Goal: Task Accomplishment & Management: Manage account settings

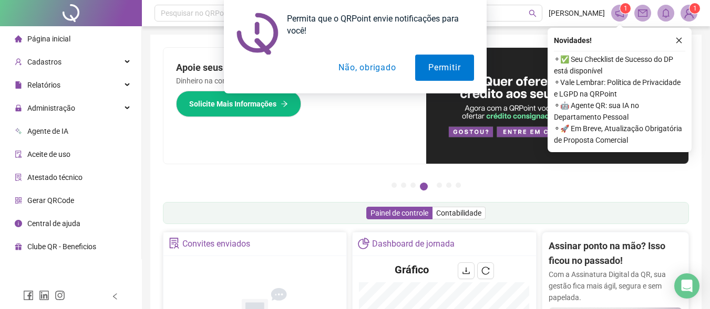
click at [122, 209] on li "Gerar QRCode" at bounding box center [70, 200] width 137 height 21
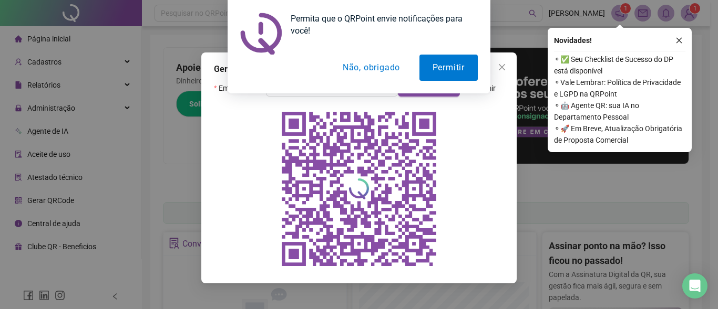
click at [387, 63] on button "Não, obrigado" at bounding box center [371, 68] width 84 height 26
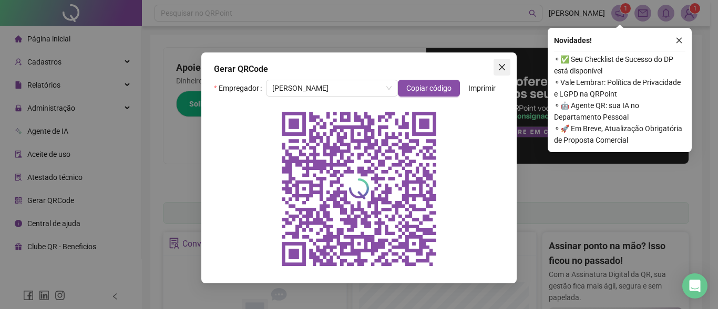
click at [505, 69] on icon "close" at bounding box center [502, 67] width 8 height 8
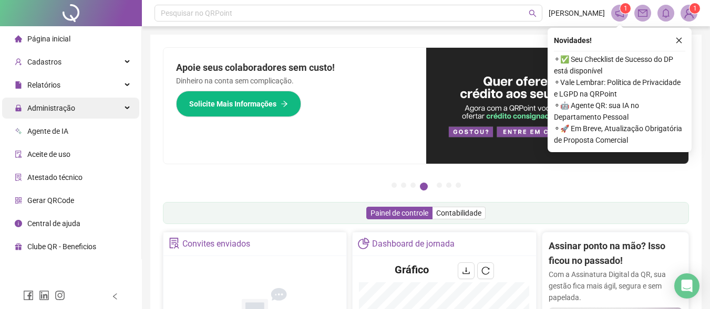
click at [67, 104] on span "Administração" at bounding box center [51, 108] width 48 height 8
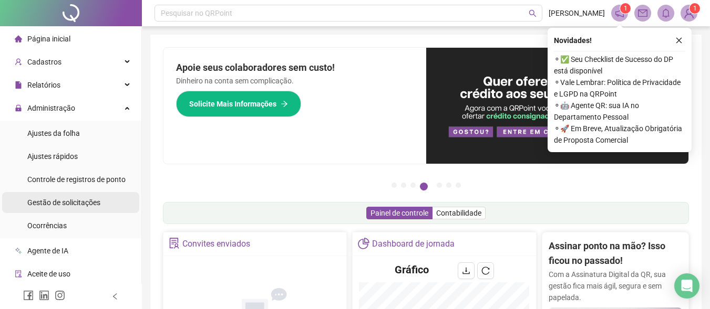
click at [67, 199] on span "Gestão de solicitações" at bounding box center [63, 203] width 73 height 8
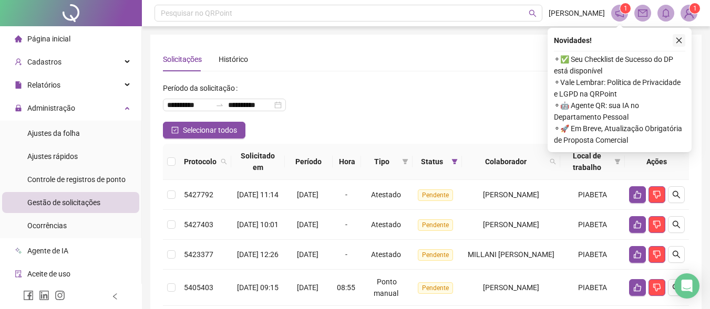
click at [683, 38] on button "button" at bounding box center [679, 40] width 13 height 13
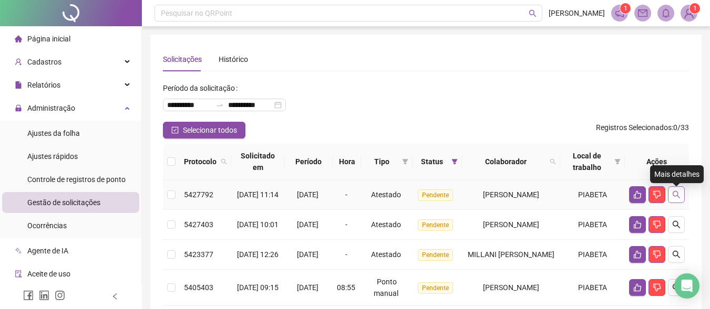
click at [678, 193] on button "button" at bounding box center [676, 195] width 17 height 17
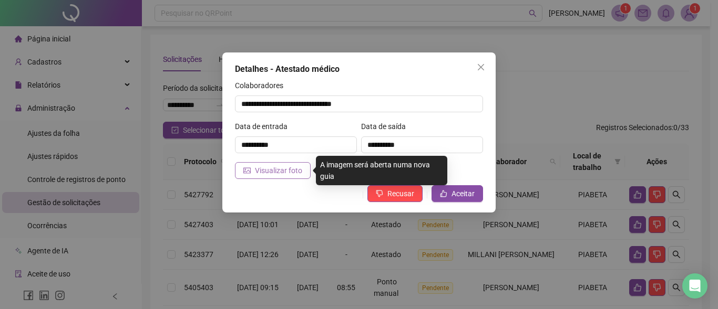
click at [294, 166] on span "Visualizar foto" at bounding box center [278, 171] width 47 height 12
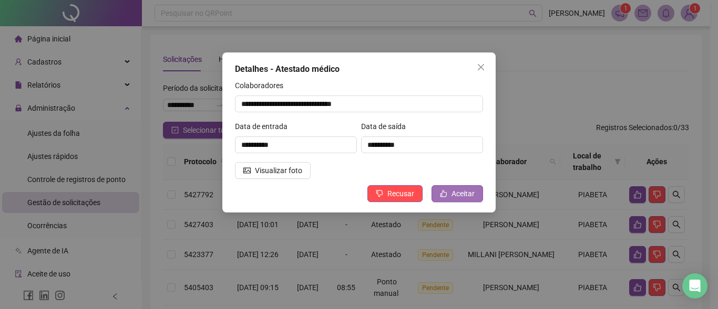
click at [449, 191] on button "Aceitar" at bounding box center [456, 193] width 51 height 17
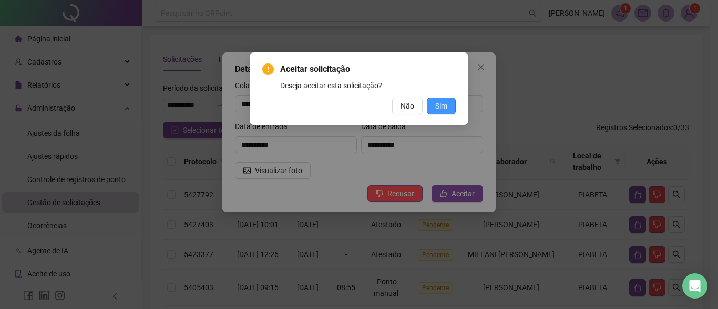
click at [433, 104] on button "Sim" at bounding box center [441, 106] width 29 height 17
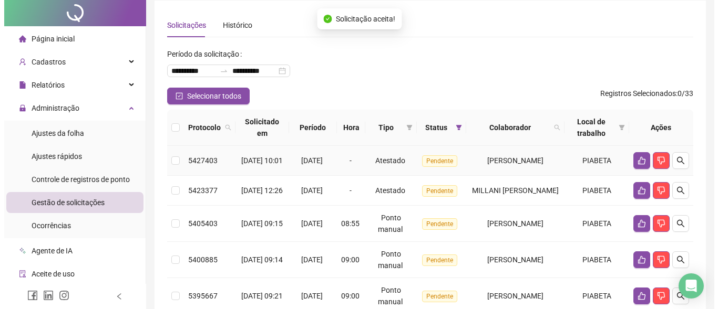
scroll to position [53, 0]
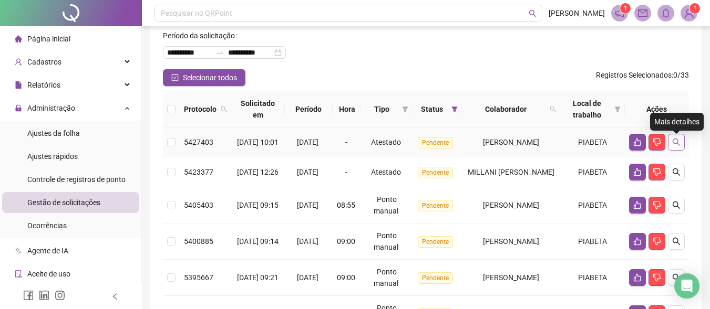
click at [675, 143] on icon "search" at bounding box center [676, 142] width 8 height 8
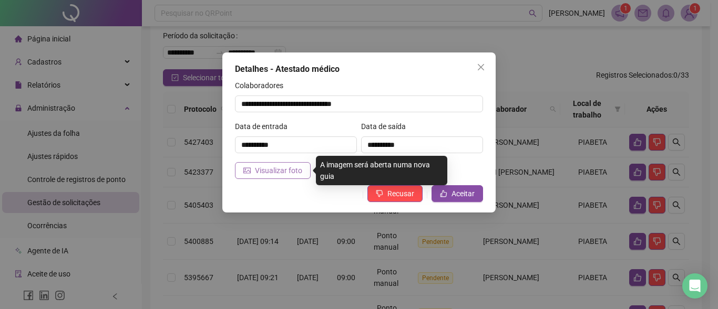
click at [282, 167] on span "Visualizar foto" at bounding box center [278, 171] width 47 height 12
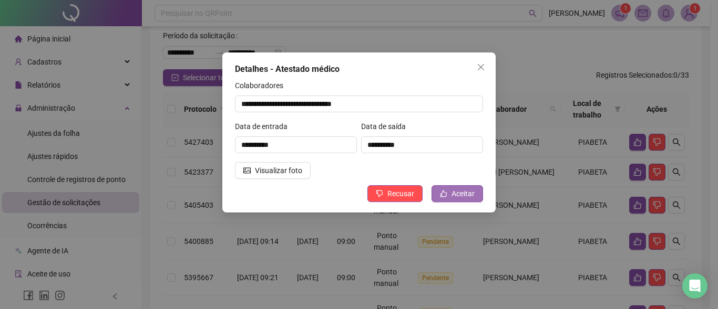
click at [454, 194] on span "Aceitar" at bounding box center [462, 194] width 23 height 12
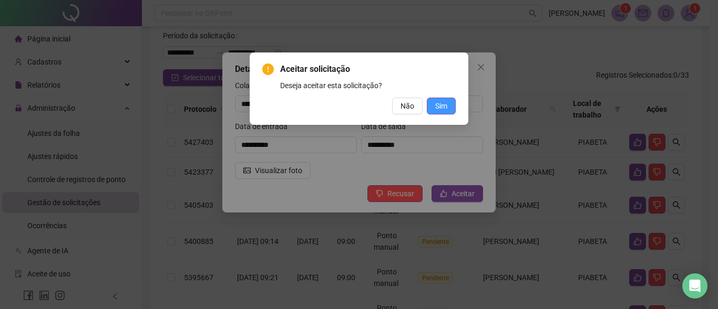
click at [446, 105] on span "Sim" at bounding box center [441, 106] width 12 height 12
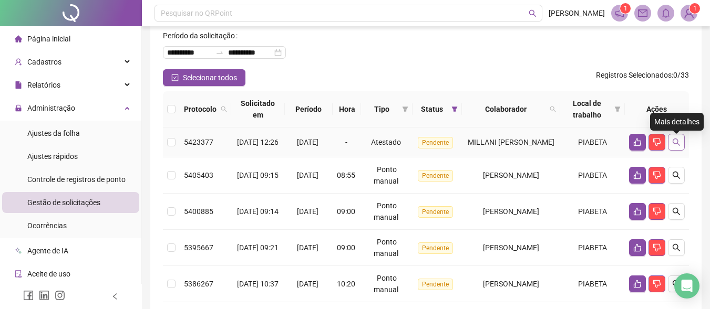
click at [678, 146] on icon "search" at bounding box center [676, 142] width 7 height 7
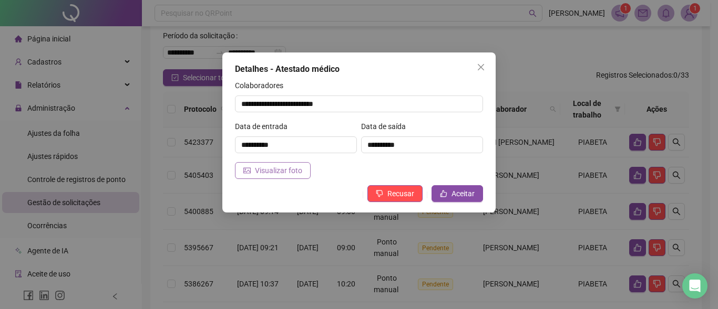
click at [285, 168] on span "Visualizar foto" at bounding box center [278, 171] width 47 height 12
click at [456, 195] on span "Aceitar" at bounding box center [462, 194] width 23 height 12
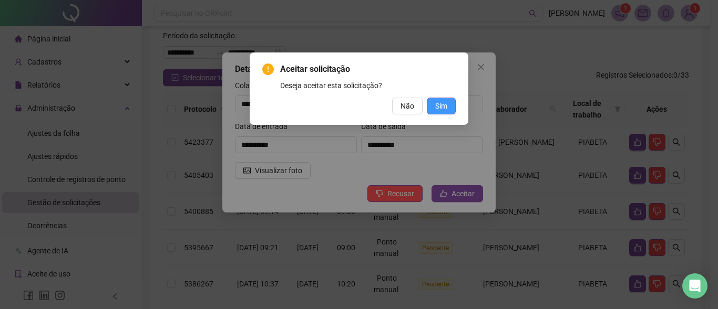
click at [452, 102] on button "Sim" at bounding box center [441, 106] width 29 height 17
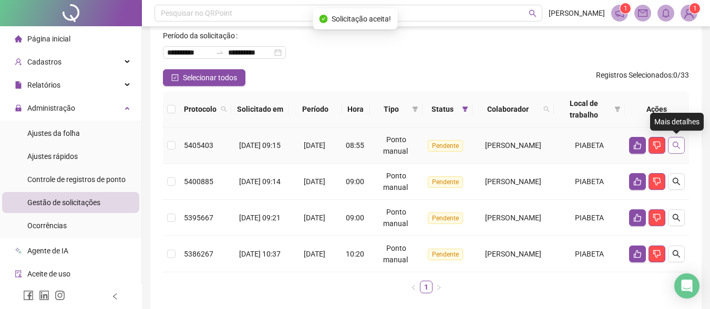
click at [675, 148] on icon "search" at bounding box center [676, 145] width 8 height 8
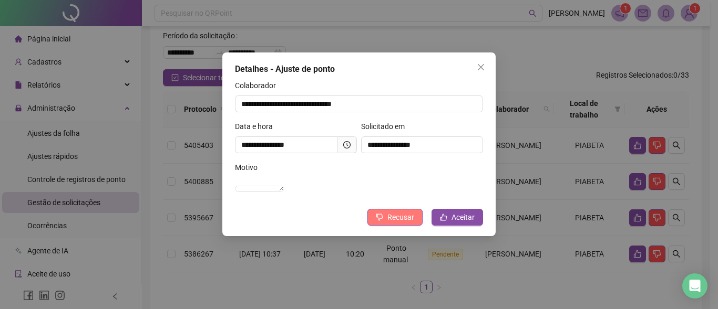
click at [390, 223] on span "Recusar" at bounding box center [400, 218] width 27 height 12
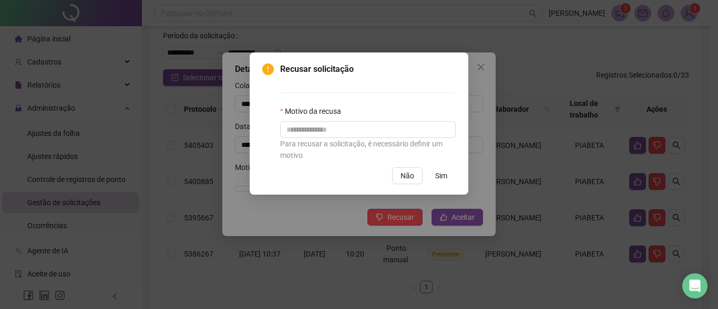
click at [435, 176] on span "Sim" at bounding box center [441, 176] width 12 height 12
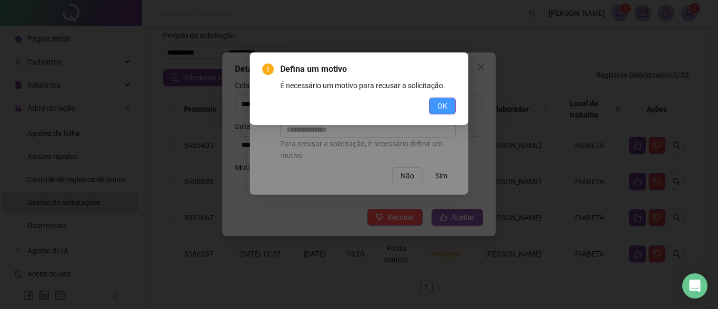
click at [442, 110] on span "OK" at bounding box center [442, 106] width 10 height 12
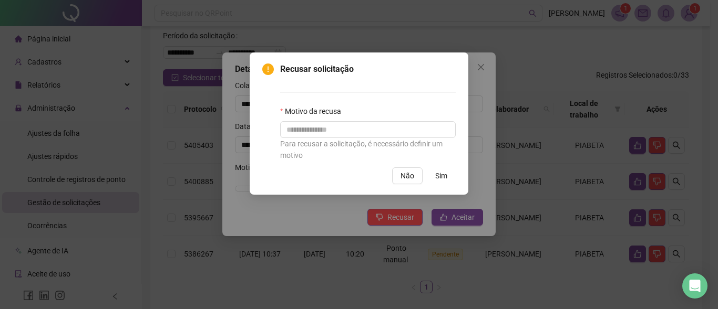
click at [445, 172] on span "Sim" at bounding box center [441, 176] width 12 height 12
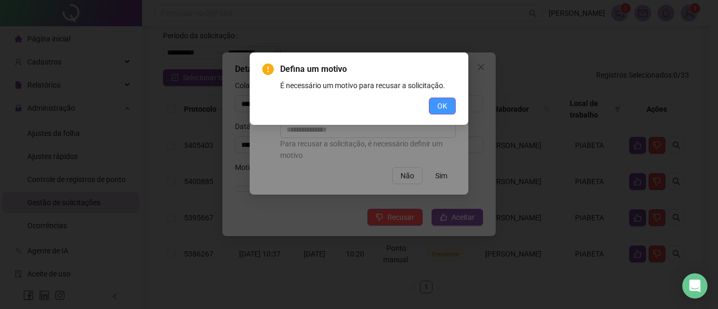
click at [441, 107] on span "OK" at bounding box center [442, 106] width 10 height 12
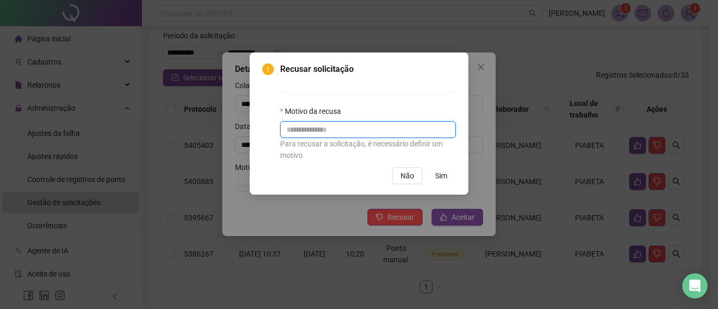
click at [332, 129] on input "text" at bounding box center [368, 129] width 176 height 17
type input "**********"
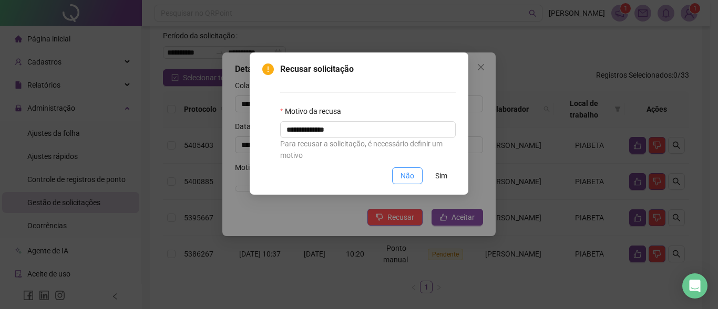
click at [419, 176] on button "Não" at bounding box center [407, 176] width 30 height 17
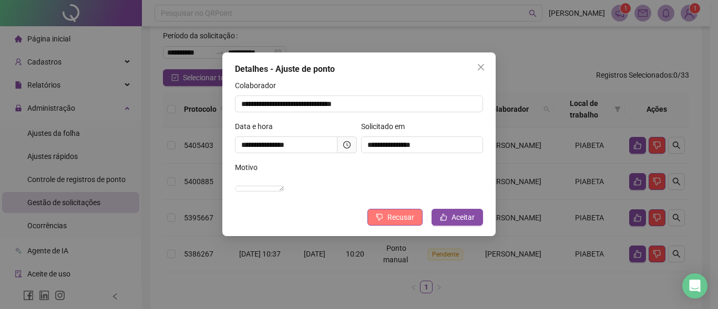
click at [406, 223] on span "Recusar" at bounding box center [400, 218] width 27 height 12
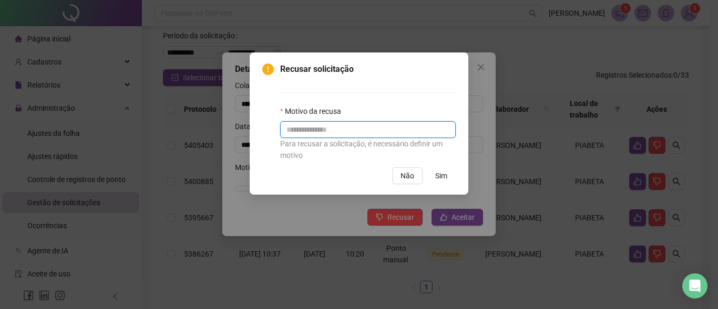
click at [331, 132] on input "text" at bounding box center [368, 129] width 176 height 17
type input "**********"
click at [444, 178] on span "Sim" at bounding box center [441, 176] width 12 height 12
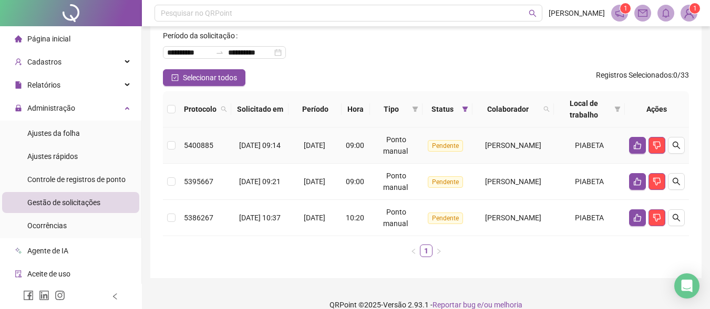
click at [685, 146] on td at bounding box center [657, 146] width 64 height 36
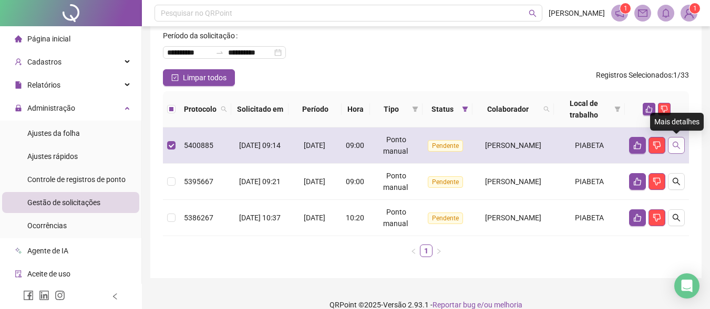
click at [678, 145] on icon "search" at bounding box center [676, 145] width 8 height 8
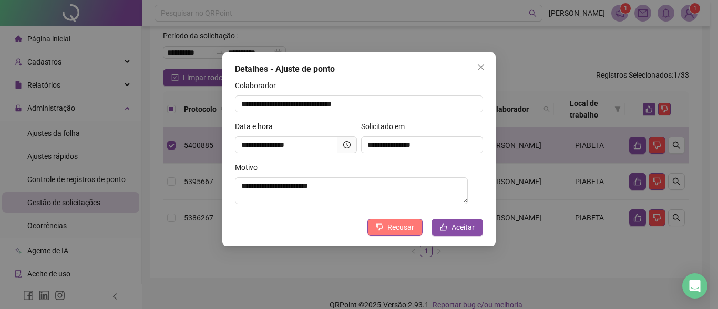
click at [411, 225] on span "Recusar" at bounding box center [400, 228] width 27 height 12
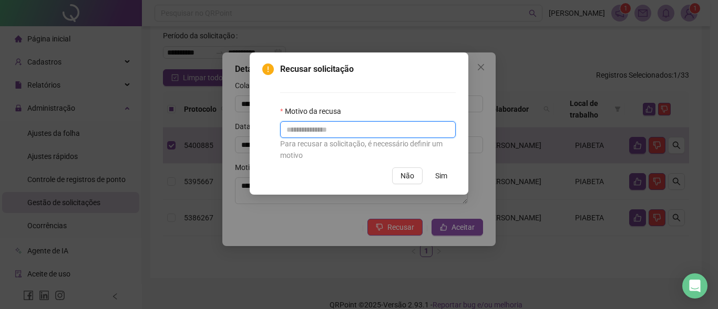
click at [380, 129] on input "text" at bounding box center [368, 129] width 176 height 17
type input "**********"
click at [446, 176] on span "Sim" at bounding box center [441, 176] width 12 height 12
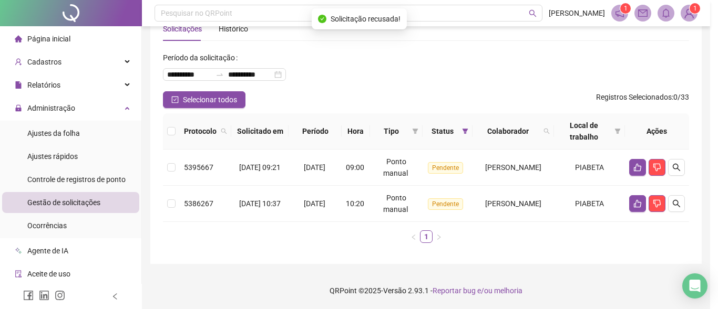
scroll to position [30, 0]
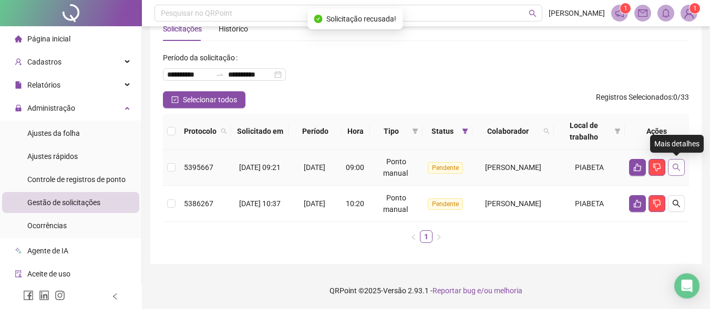
click at [678, 167] on icon "search" at bounding box center [676, 167] width 8 height 8
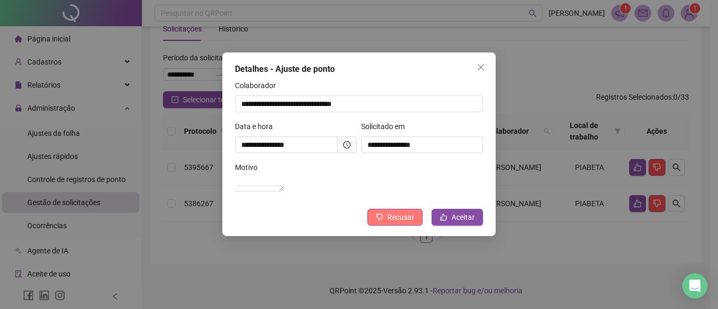
click at [398, 223] on span "Recusar" at bounding box center [400, 218] width 27 height 12
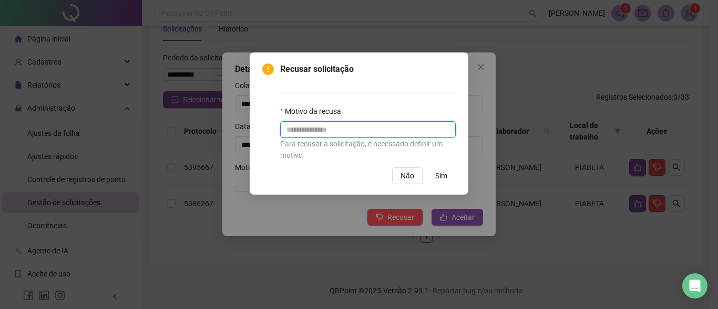
click at [347, 134] on input "text" at bounding box center [368, 129] width 176 height 17
type input "*"
type input "**********"
click at [439, 176] on span "Sim" at bounding box center [441, 176] width 12 height 12
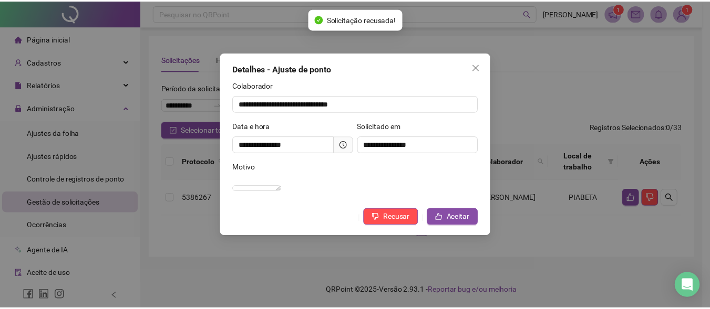
scroll to position [0, 0]
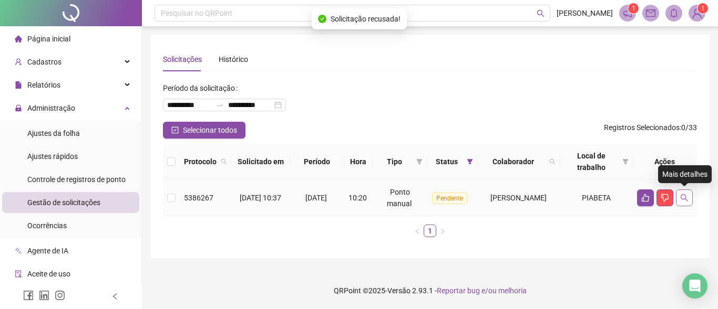
click at [682, 195] on icon "search" at bounding box center [684, 198] width 8 height 8
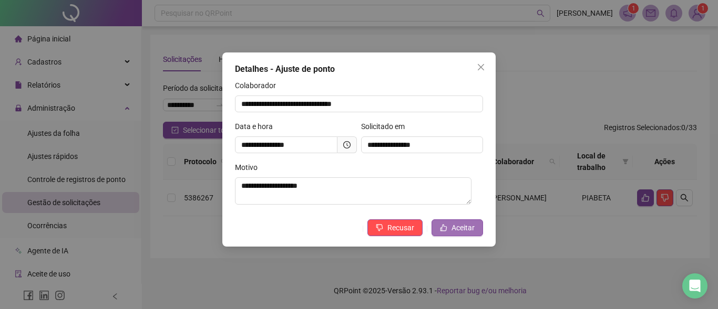
click at [456, 225] on span "Aceitar" at bounding box center [462, 228] width 23 height 12
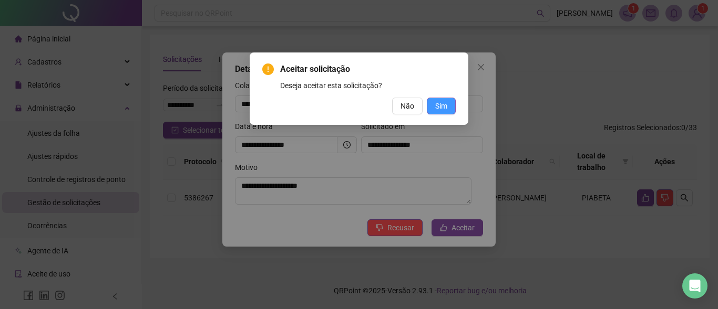
click at [445, 108] on span "Sim" at bounding box center [441, 106] width 12 height 12
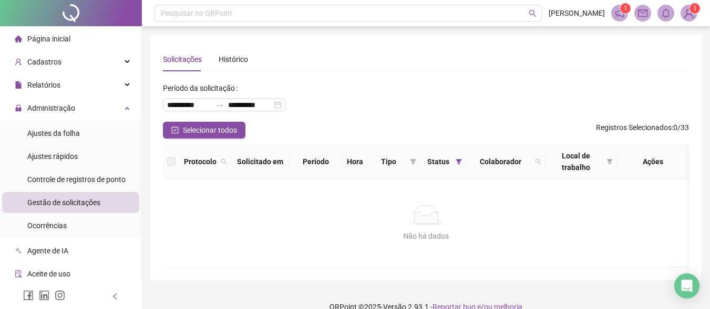
click at [61, 37] on span "Página inicial" at bounding box center [48, 39] width 43 height 8
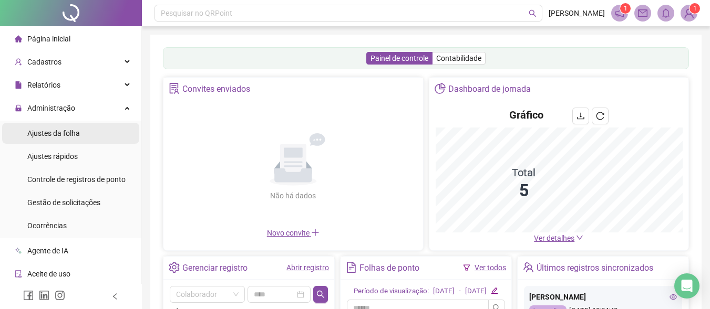
click at [92, 136] on li "Ajustes da folha" at bounding box center [70, 133] width 137 height 21
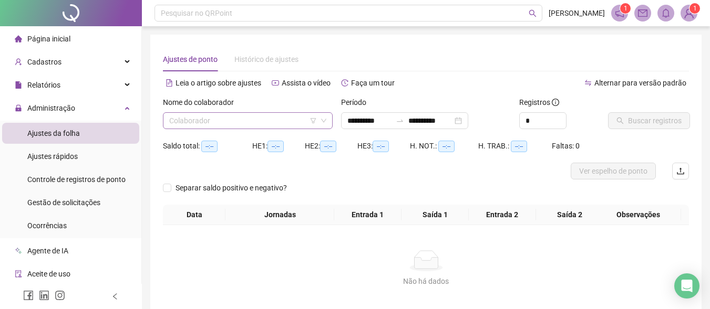
click at [294, 118] on input "search" at bounding box center [243, 121] width 148 height 16
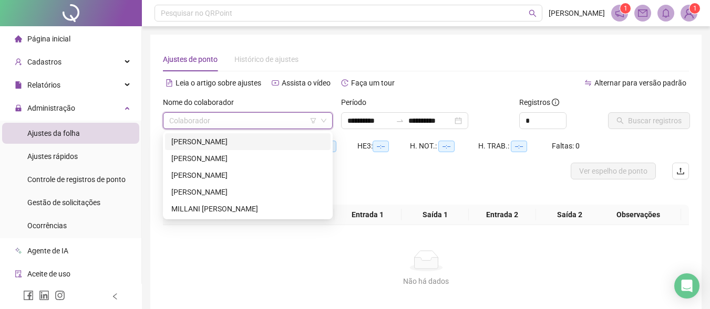
click at [244, 139] on div "[PERSON_NAME]" at bounding box center [247, 142] width 153 height 12
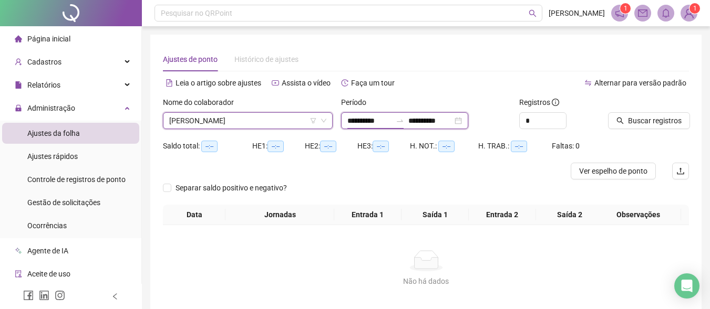
click at [354, 120] on input "**********" at bounding box center [369, 121] width 44 height 12
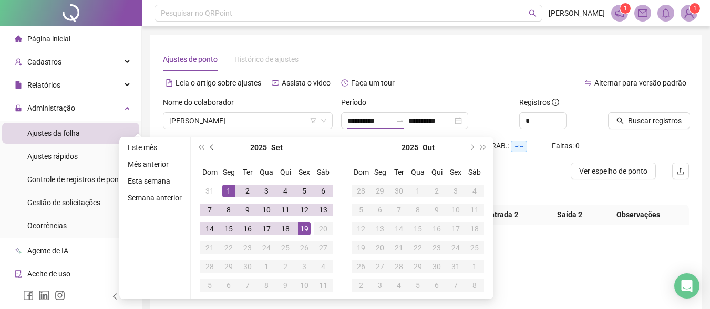
click at [209, 145] on button "prev-year" at bounding box center [213, 147] width 12 height 21
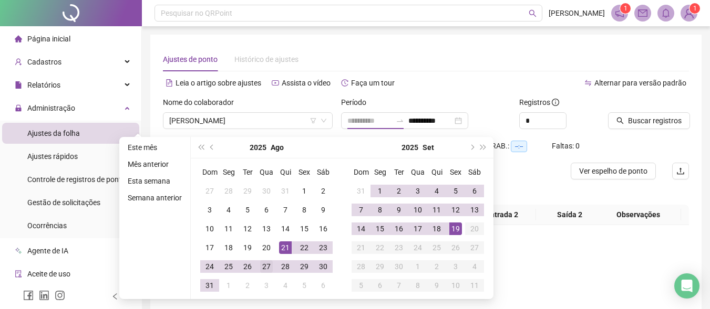
type input "**********"
click at [268, 263] on div "27" at bounding box center [266, 267] width 13 height 13
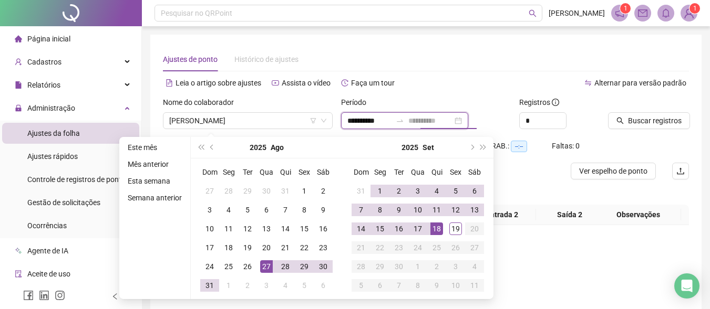
type input "**********"
click at [436, 228] on div "18" at bounding box center [436, 229] width 13 height 13
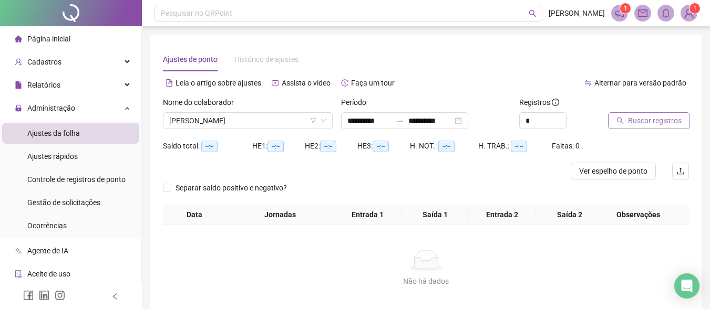
click at [633, 117] on span "Buscar registros" at bounding box center [655, 121] width 54 height 12
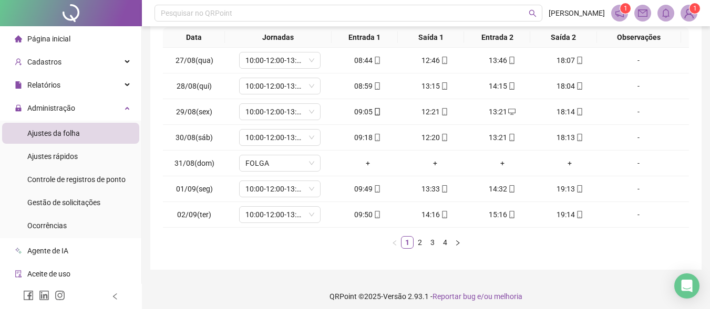
scroll to position [192, 0]
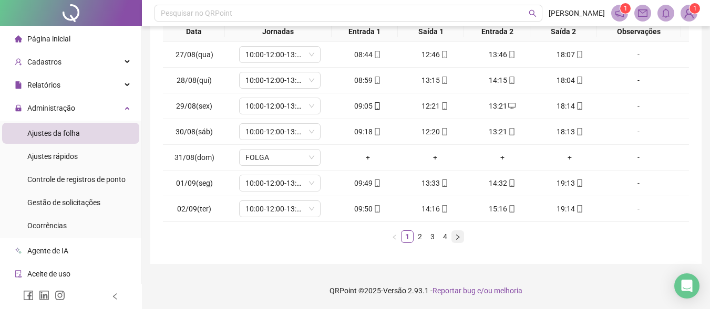
click at [457, 234] on icon "right" at bounding box center [458, 237] width 6 height 6
click at [455, 238] on icon "right" at bounding box center [458, 237] width 6 height 6
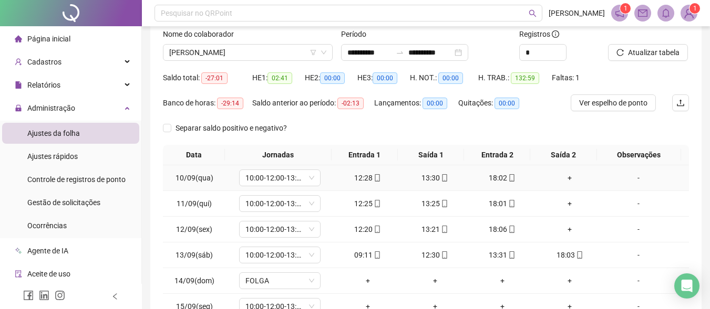
scroll to position [87, 0]
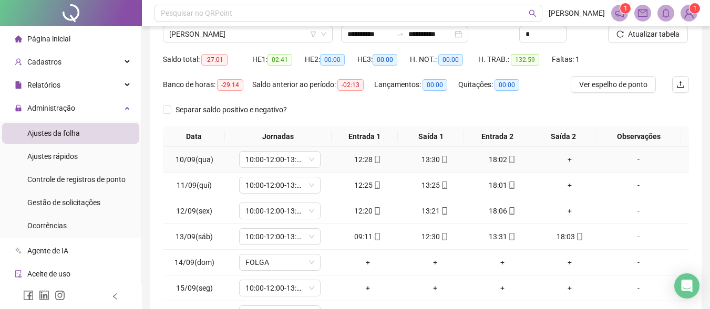
click at [561, 159] on div "+" at bounding box center [569, 160] width 59 height 12
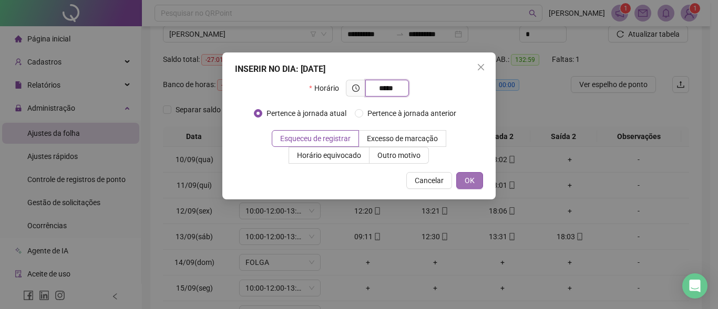
type input "*****"
click at [476, 177] on button "OK" at bounding box center [469, 180] width 27 height 17
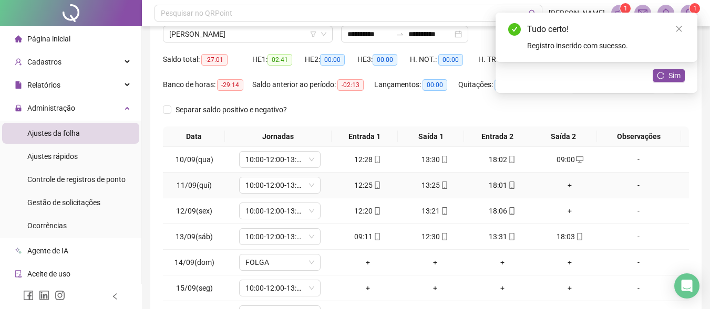
click at [561, 184] on div "+" at bounding box center [569, 186] width 59 height 12
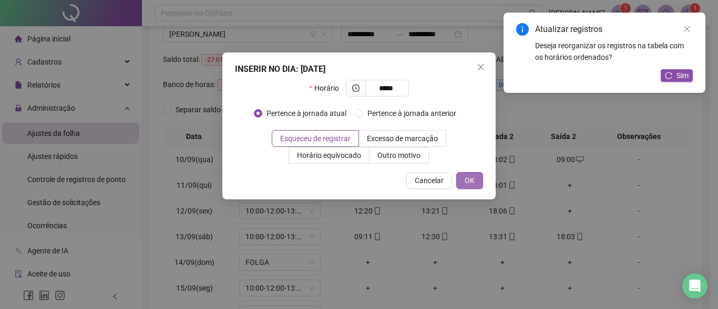
type input "*****"
click at [477, 184] on button "OK" at bounding box center [469, 180] width 27 height 17
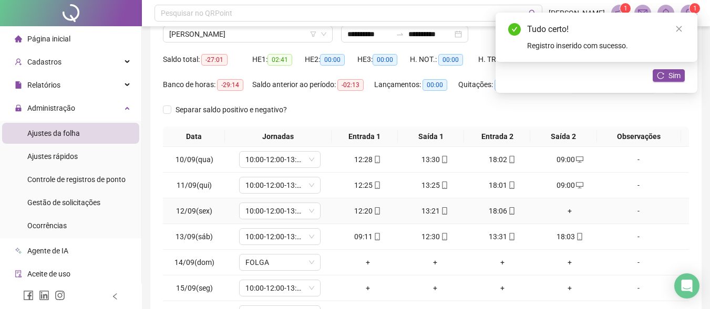
click at [560, 210] on div "+" at bounding box center [569, 211] width 59 height 12
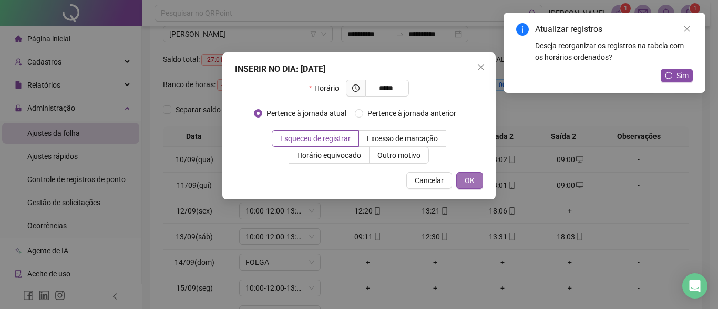
type input "*****"
click at [476, 185] on button "OK" at bounding box center [469, 180] width 27 height 17
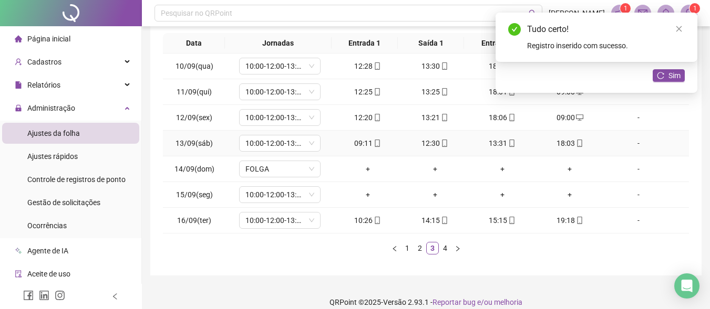
scroll to position [192, 0]
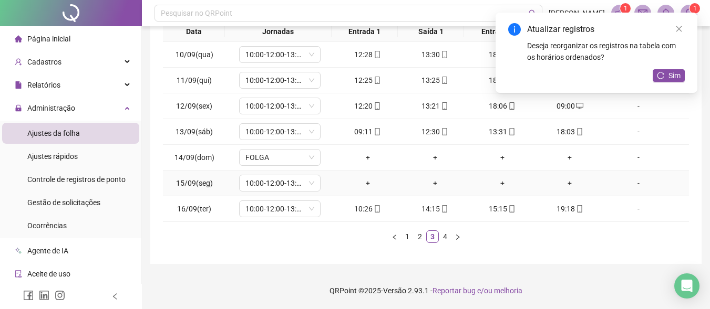
click at [628, 184] on div "-" at bounding box center [638, 184] width 62 height 12
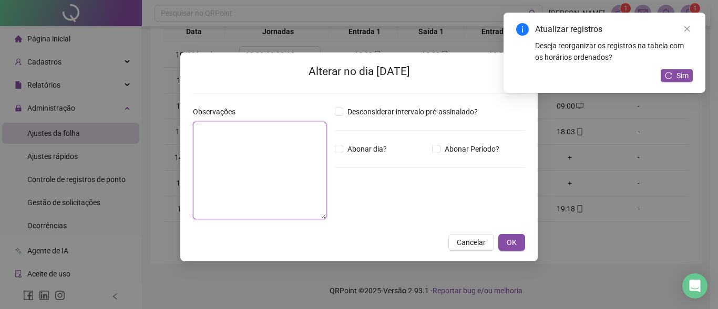
click at [283, 156] on textarea at bounding box center [259, 171] width 133 height 98
click at [368, 148] on span "Abonar dia?" at bounding box center [367, 149] width 48 height 12
click at [257, 136] on textarea at bounding box center [259, 171] width 133 height 98
type textarea "*"
type textarea "*******"
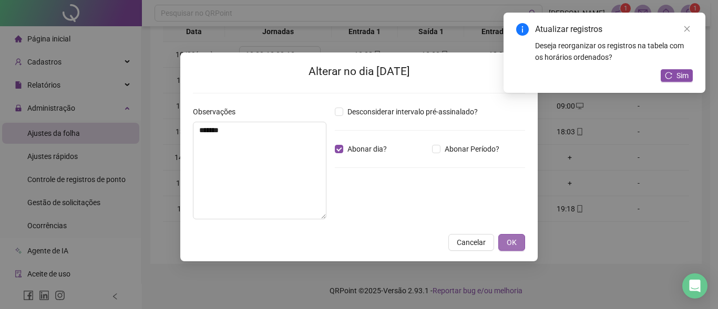
click at [515, 242] on span "OK" at bounding box center [512, 243] width 10 height 12
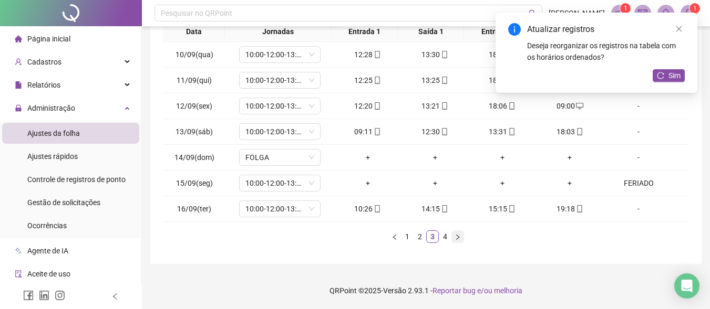
click at [458, 238] on icon "right" at bounding box center [458, 237] width 6 height 6
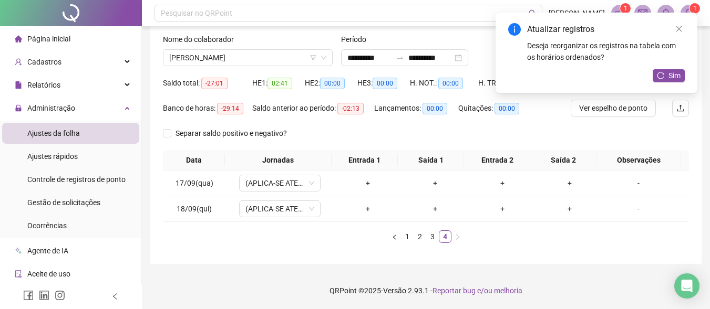
scroll to position [63, 0]
click at [673, 71] on span "Sim" at bounding box center [674, 76] width 12 height 12
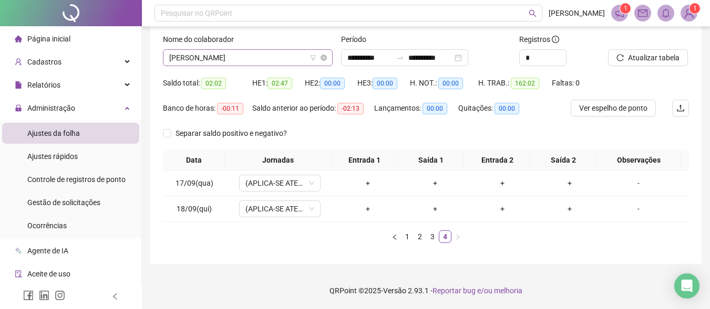
click at [267, 57] on span "[PERSON_NAME]" at bounding box center [247, 58] width 157 height 16
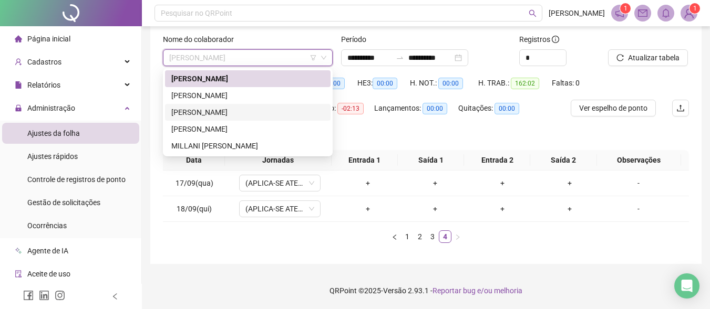
click at [249, 110] on div "[PERSON_NAME]" at bounding box center [247, 113] width 153 height 12
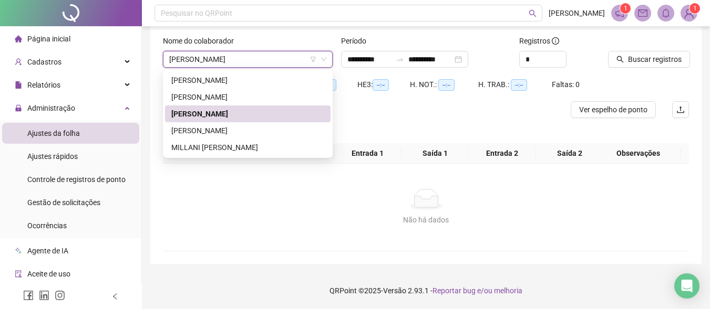
scroll to position [61, 0]
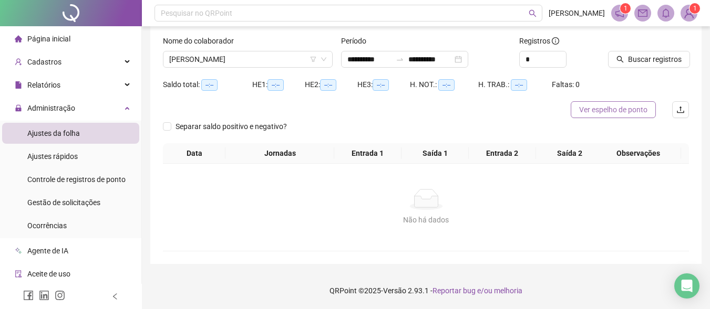
click at [600, 109] on span "Ver espelho de ponto" at bounding box center [613, 110] width 68 height 12
click at [625, 55] on button "Buscar registros" at bounding box center [649, 59] width 82 height 17
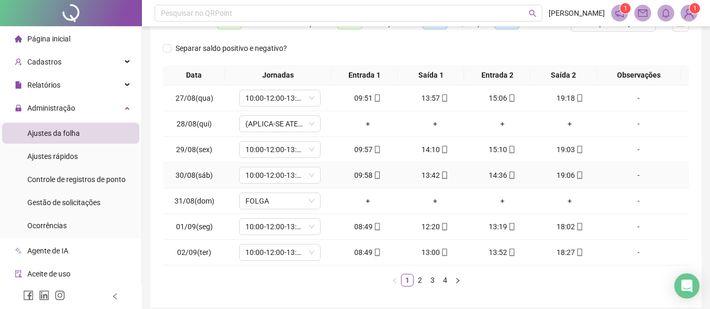
scroll to position [192, 0]
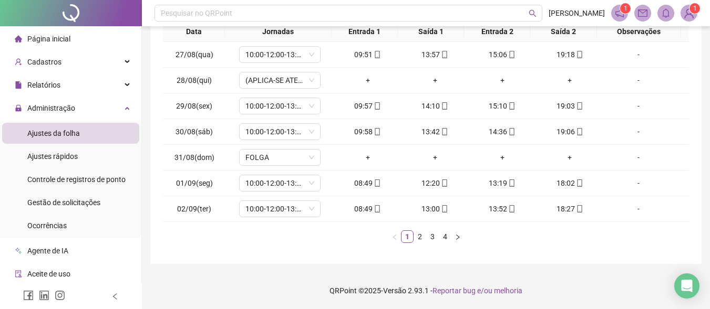
drag, startPoint x: 460, startPoint y: 238, endPoint x: 473, endPoint y: 234, distance: 13.6
click at [459, 239] on icon "right" at bounding box center [458, 237] width 6 height 6
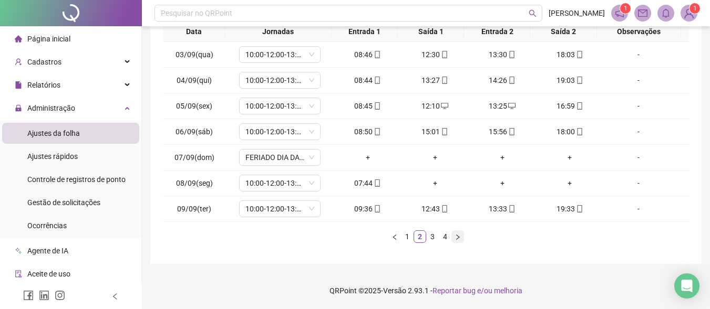
click at [459, 238] on icon "right" at bounding box center [457, 236] width 3 height 5
click at [635, 183] on div "-" at bounding box center [638, 184] width 62 height 12
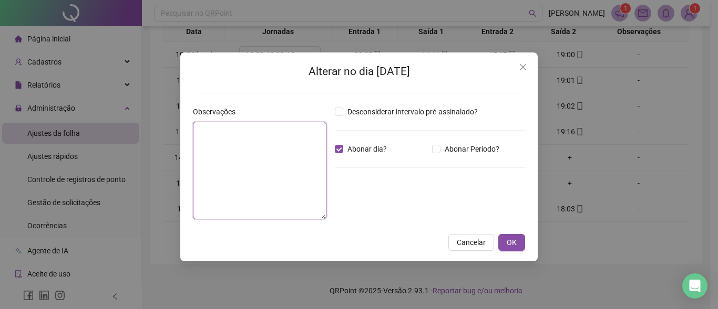
click at [277, 176] on textarea at bounding box center [259, 171] width 133 height 98
type textarea "*"
type textarea "*******"
click at [510, 241] on span "OK" at bounding box center [512, 243] width 10 height 12
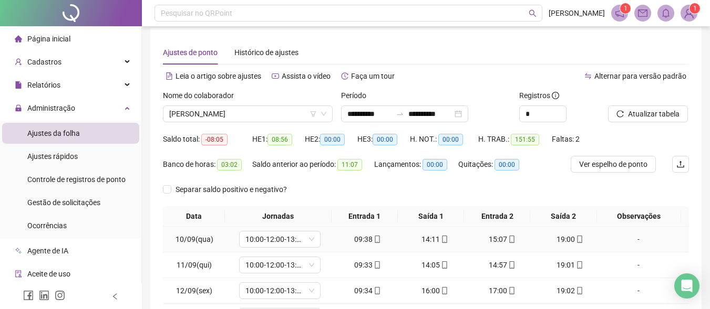
scroll to position [0, 0]
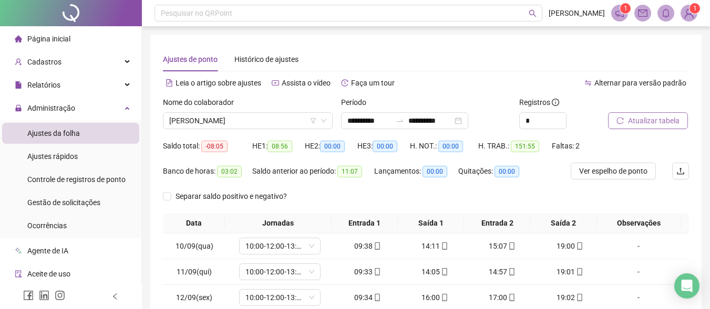
click at [630, 122] on span "Atualizar tabela" at bounding box center [653, 121] width 51 height 12
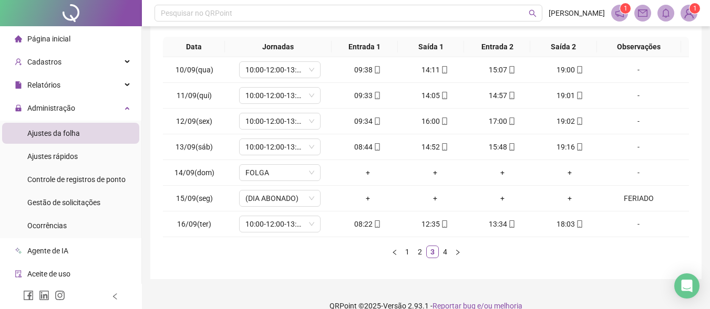
scroll to position [192, 0]
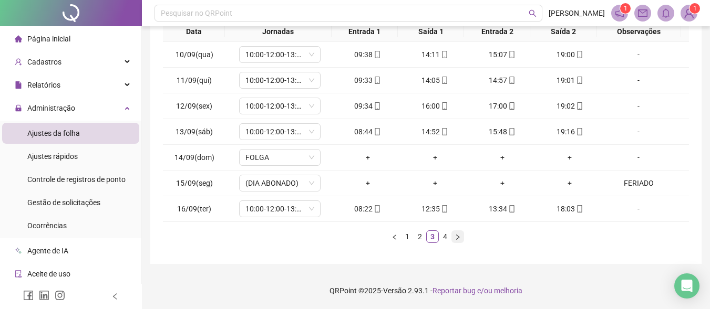
click at [460, 239] on icon "right" at bounding box center [458, 237] width 6 height 6
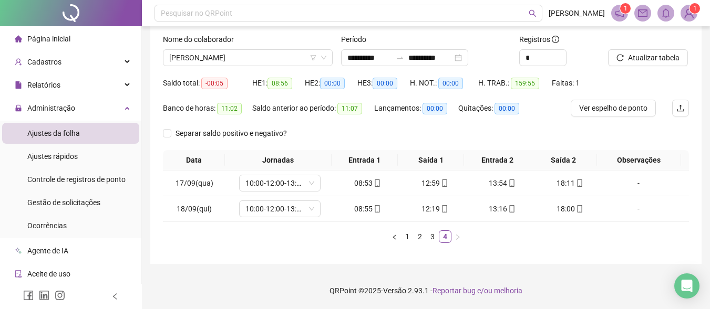
scroll to position [63, 0]
click at [397, 237] on icon "left" at bounding box center [394, 237] width 6 height 6
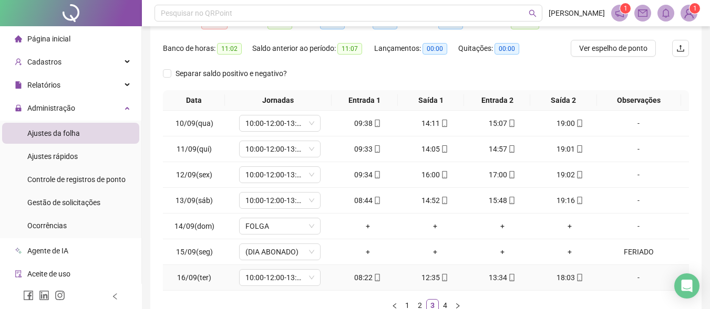
scroll to position [192, 0]
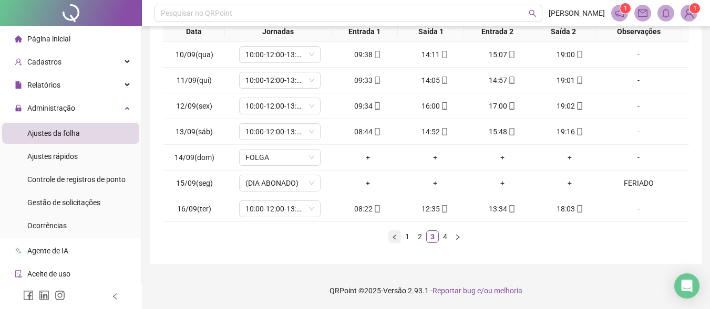
click at [393, 238] on icon "left" at bounding box center [394, 237] width 6 height 6
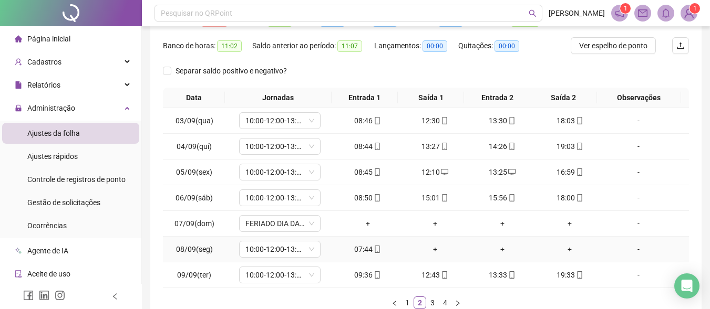
scroll to position [0, 0]
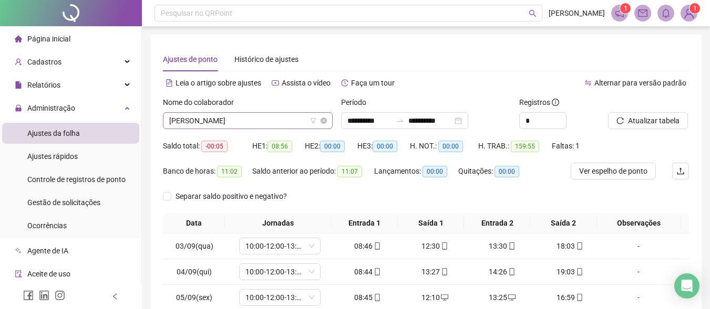
click at [243, 118] on span "[PERSON_NAME]" at bounding box center [247, 121] width 157 height 16
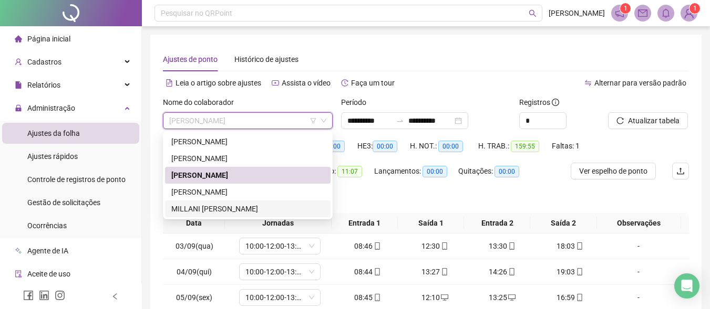
click at [232, 207] on div "MILLANI [PERSON_NAME]" at bounding box center [247, 209] width 153 height 12
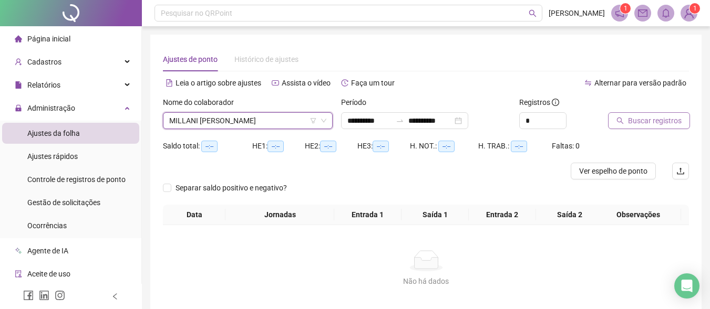
click at [649, 121] on span "Buscar registros" at bounding box center [655, 121] width 54 height 12
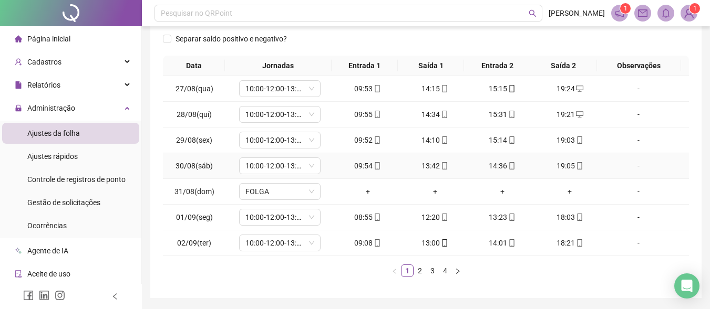
scroll to position [192, 0]
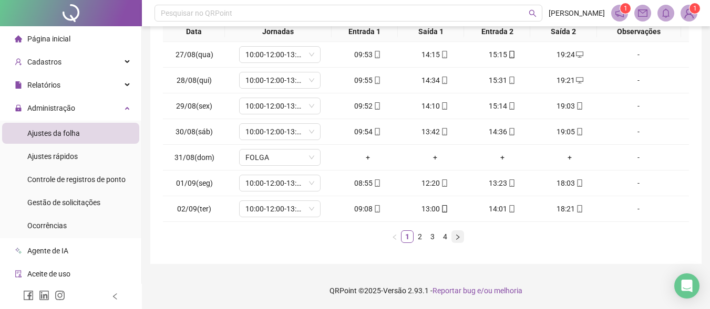
click at [460, 239] on icon "right" at bounding box center [458, 237] width 6 height 6
click at [494, 131] on div "+" at bounding box center [502, 132] width 59 height 12
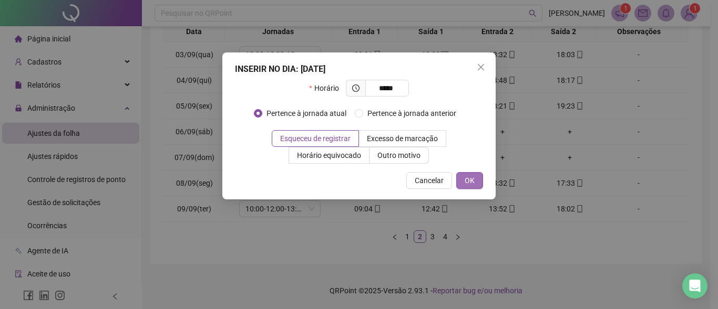
type input "*****"
click at [459, 181] on button "OK" at bounding box center [469, 180] width 27 height 17
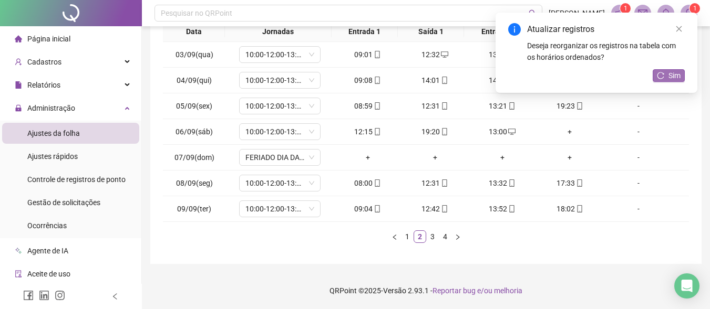
click at [677, 78] on span "Sim" at bounding box center [674, 76] width 12 height 12
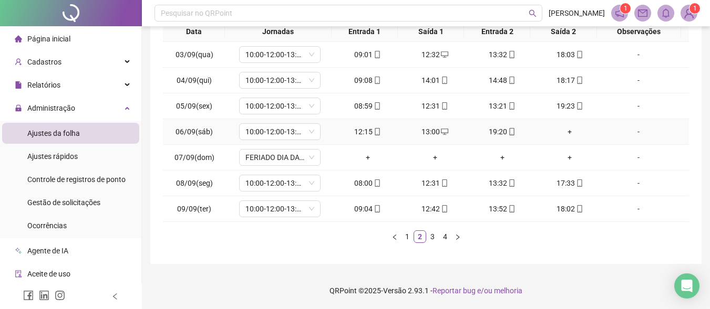
click at [442, 130] on icon "desktop" at bounding box center [444, 131] width 7 height 7
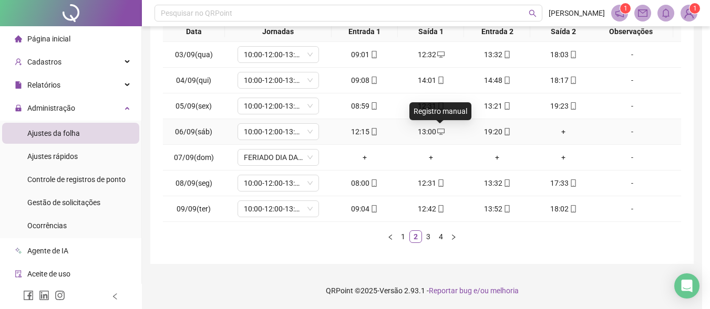
type input "**********"
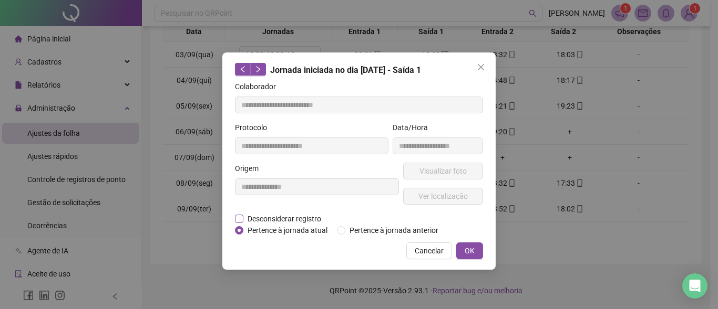
click at [255, 217] on span "Desconsiderar registro" at bounding box center [284, 219] width 82 height 12
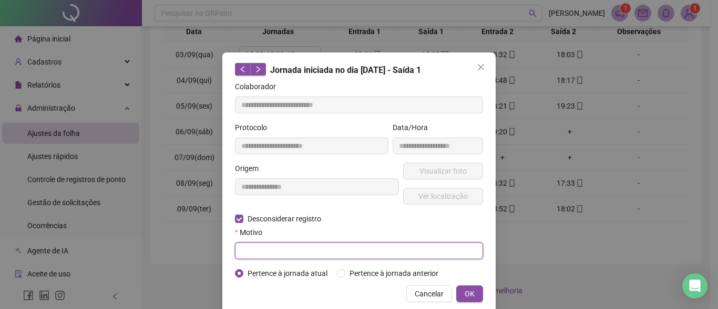
click at [251, 249] on input "text" at bounding box center [359, 251] width 248 height 17
type input "**********"
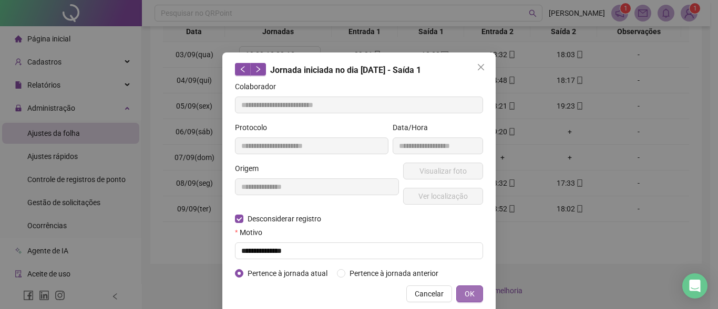
click at [473, 296] on button "OK" at bounding box center [469, 294] width 27 height 17
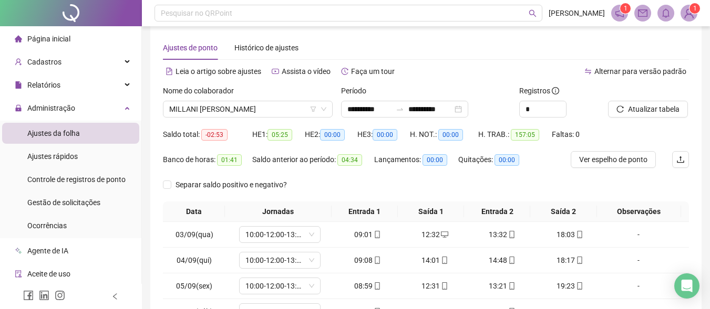
scroll to position [0, 0]
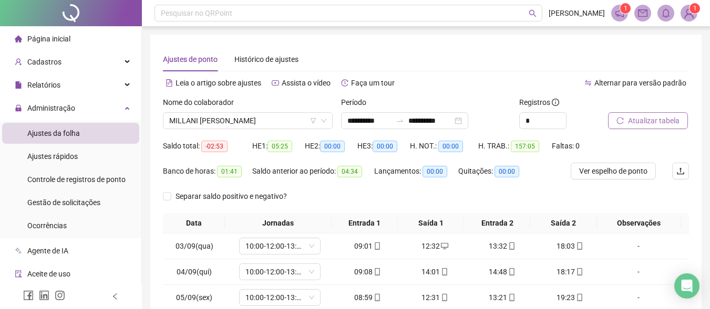
click at [646, 124] on span "Atualizar tabela" at bounding box center [653, 121] width 51 height 12
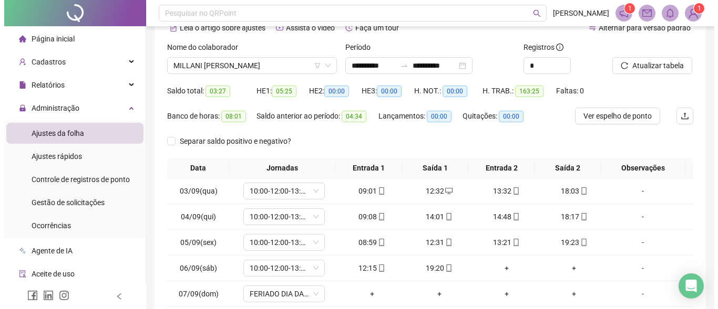
scroll to position [158, 0]
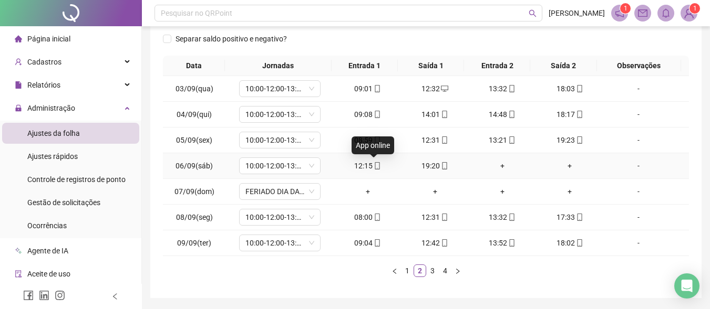
click at [374, 164] on icon "mobile" at bounding box center [377, 165] width 7 height 7
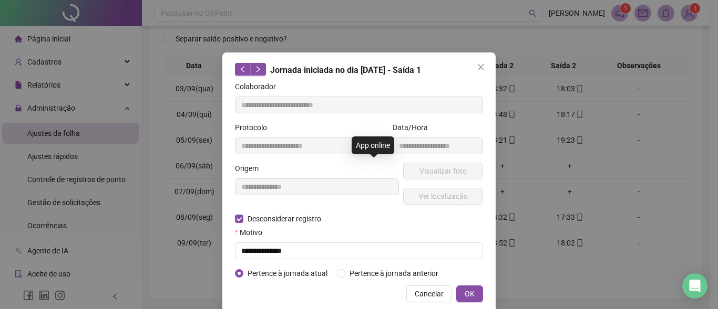
type input "**********"
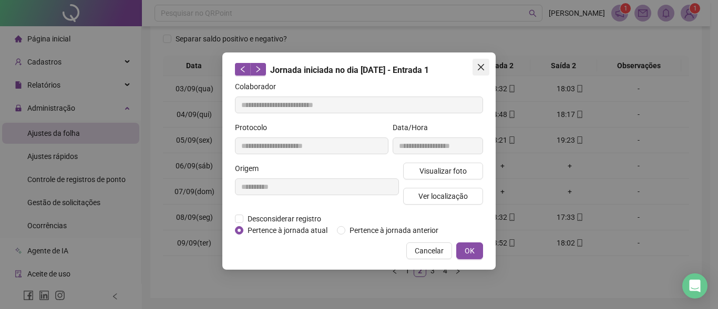
click at [483, 67] on icon "close" at bounding box center [481, 67] width 8 height 8
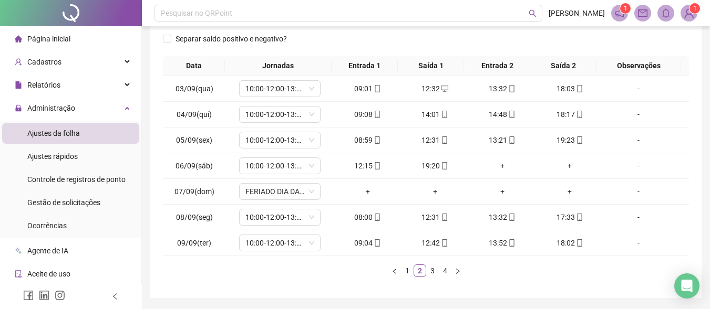
click at [691, 14] on img at bounding box center [689, 13] width 16 height 16
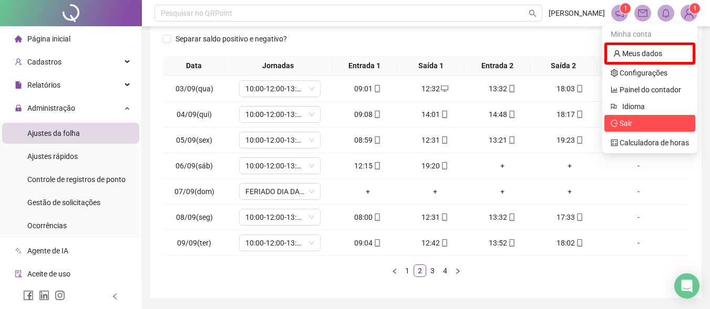
click at [649, 120] on span "Sair" at bounding box center [650, 124] width 78 height 12
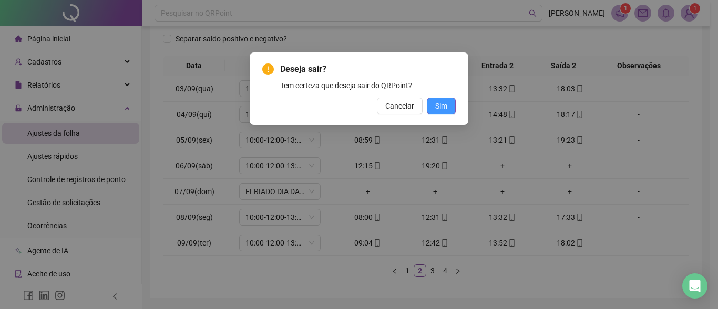
click at [441, 106] on span "Sim" at bounding box center [441, 106] width 12 height 12
